Goal: Task Accomplishment & Management: Manage account settings

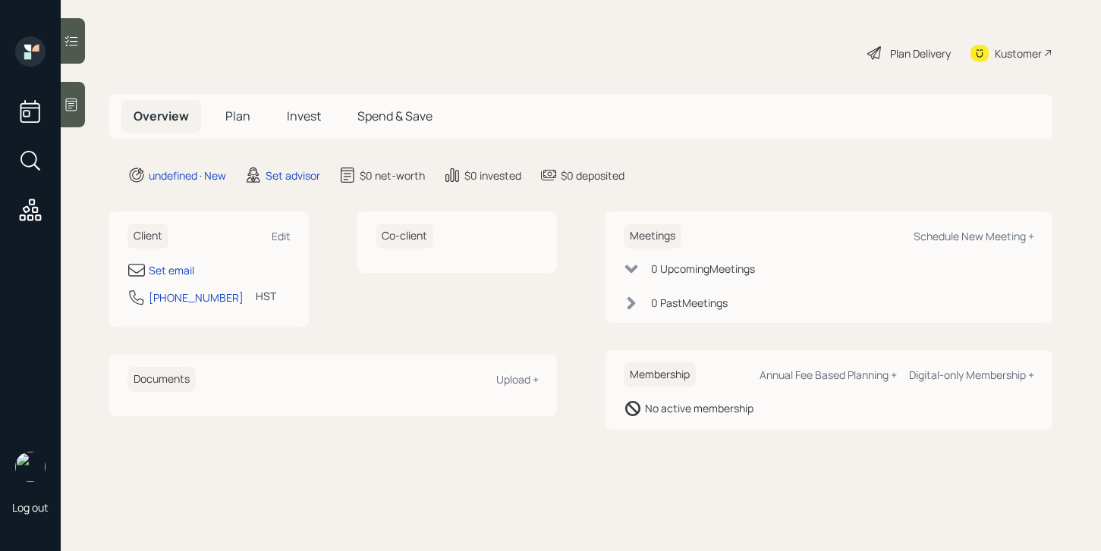
click at [62, 97] on div at bounding box center [73, 105] width 24 height 46
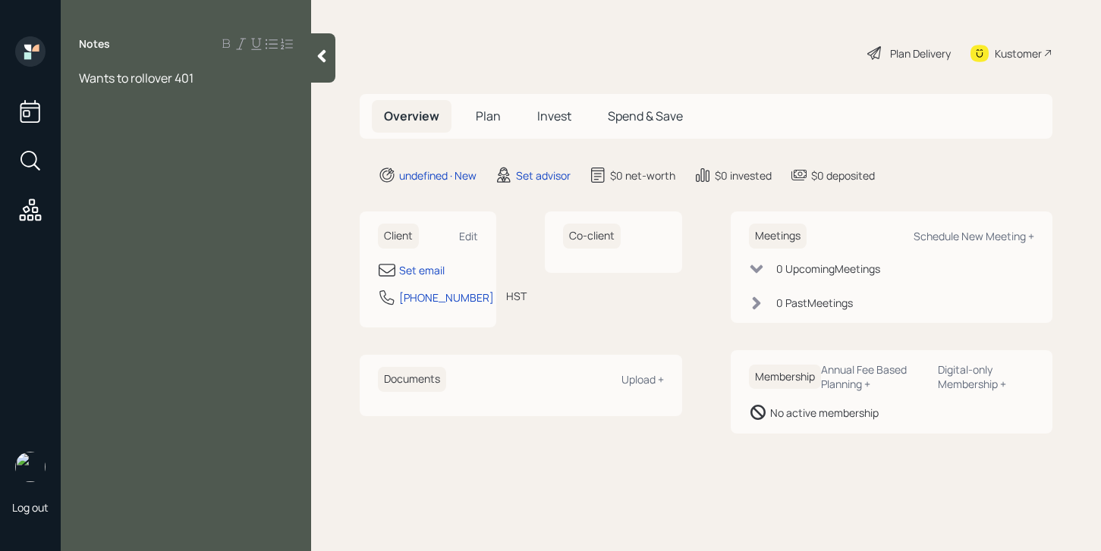
click at [454, 232] on div "Client Edit" at bounding box center [428, 236] width 100 height 25
click at [466, 237] on div "Edit" at bounding box center [468, 236] width 19 height 14
select select "Pacific/[GEOGRAPHIC_DATA]"
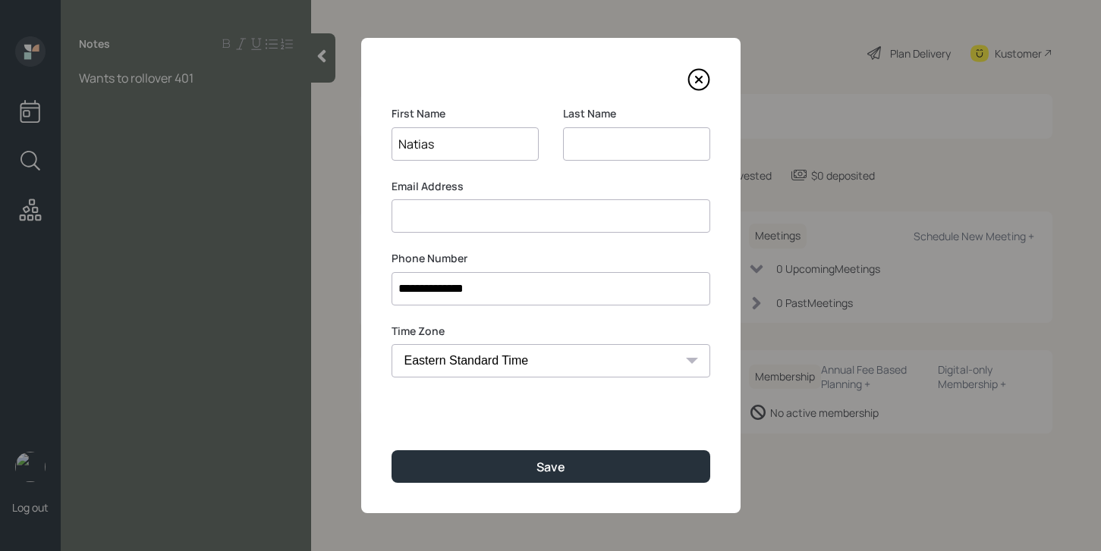
type input "Natias"
click at [623, 154] on input at bounding box center [636, 143] width 147 height 33
type input "Altalitano"
click at [473, 216] on input at bounding box center [550, 215] width 319 height 33
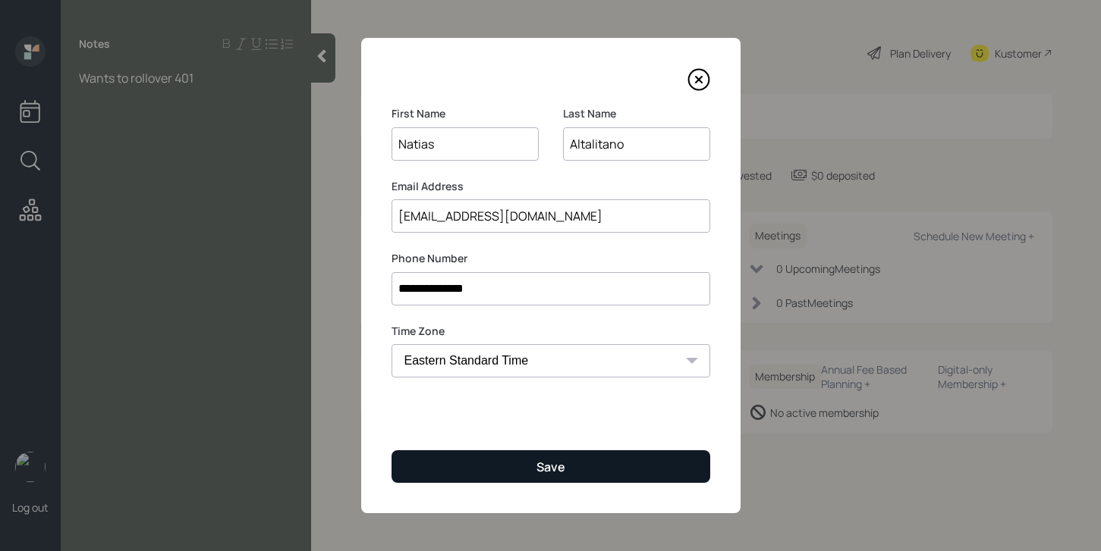
type input "[EMAIL_ADDRESS][DOMAIN_NAME]"
click at [464, 468] on button "Save" at bounding box center [550, 467] width 319 height 33
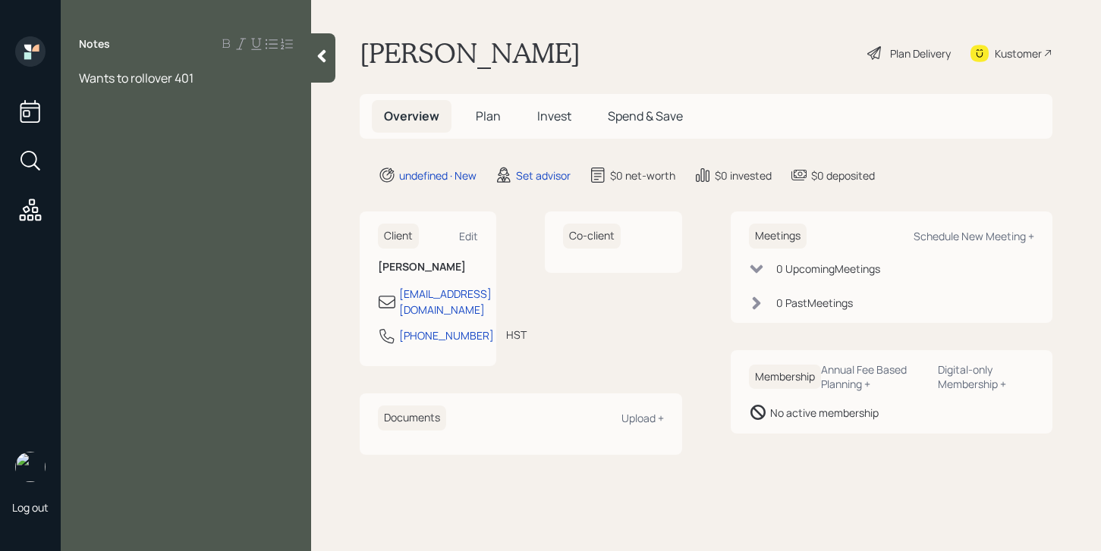
click at [215, 68] on div "Notes Wants to rollover 401" at bounding box center [186, 284] width 250 height 497
click at [215, 80] on div "Wants to rollover 401" at bounding box center [186, 78] width 214 height 17
click at [314, 55] on icon at bounding box center [321, 56] width 15 height 15
